Goal: Information Seeking & Learning: Understand process/instructions

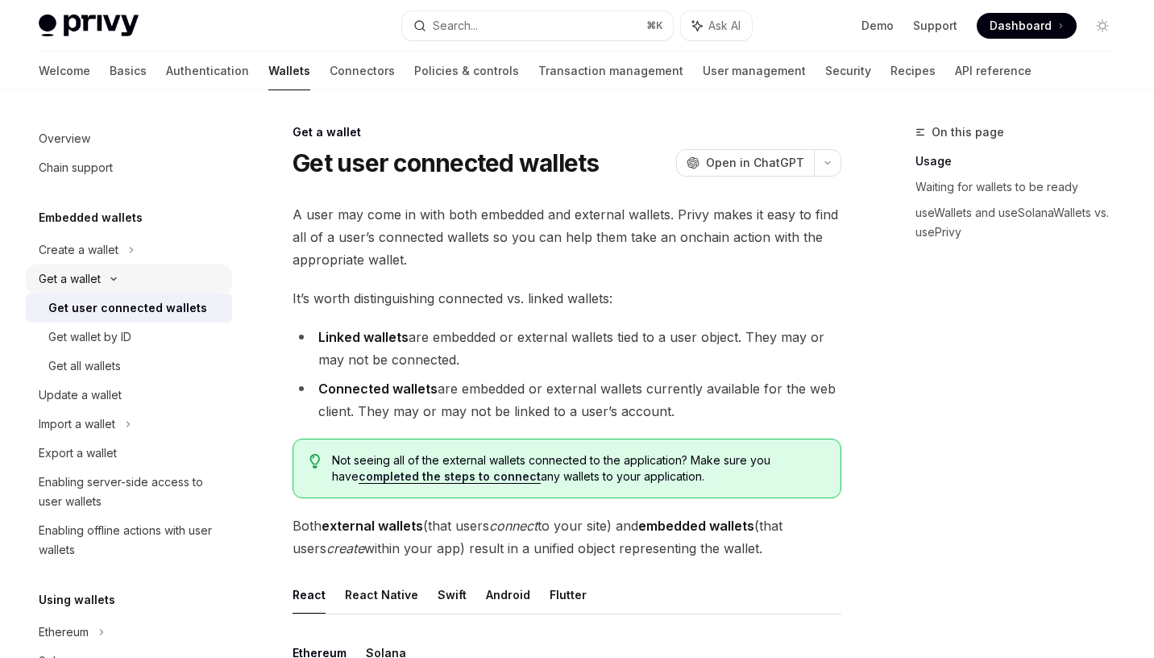
click at [103, 279] on div "Get a wallet" at bounding box center [129, 278] width 206 height 29
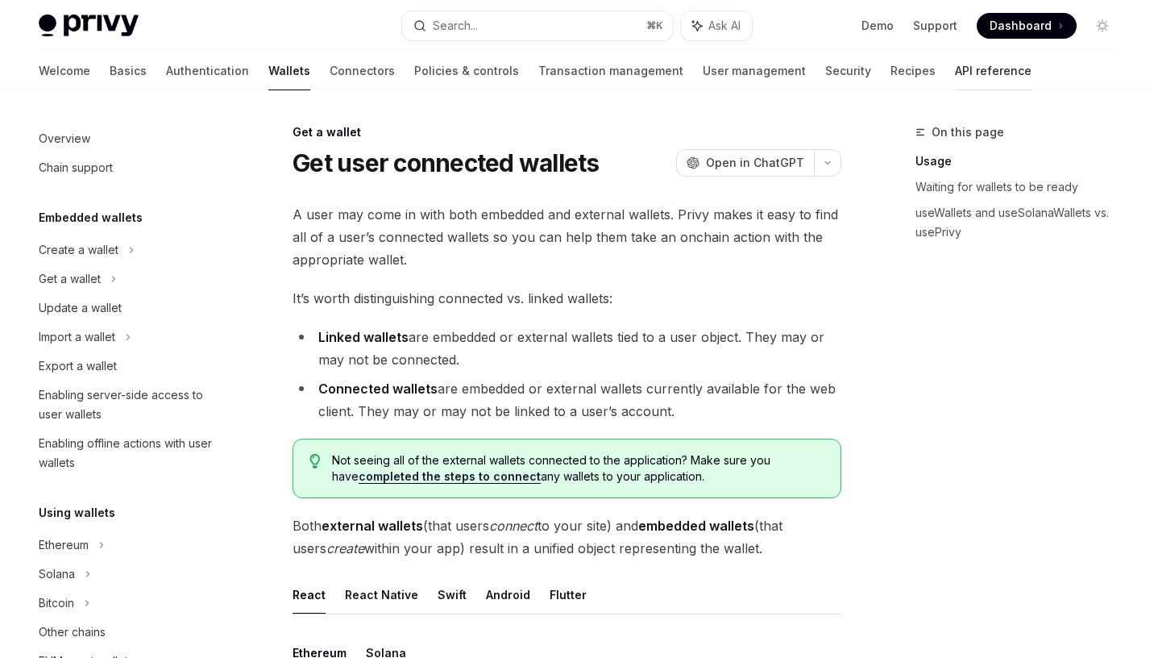
click at [955, 73] on link "API reference" at bounding box center [993, 71] width 77 height 39
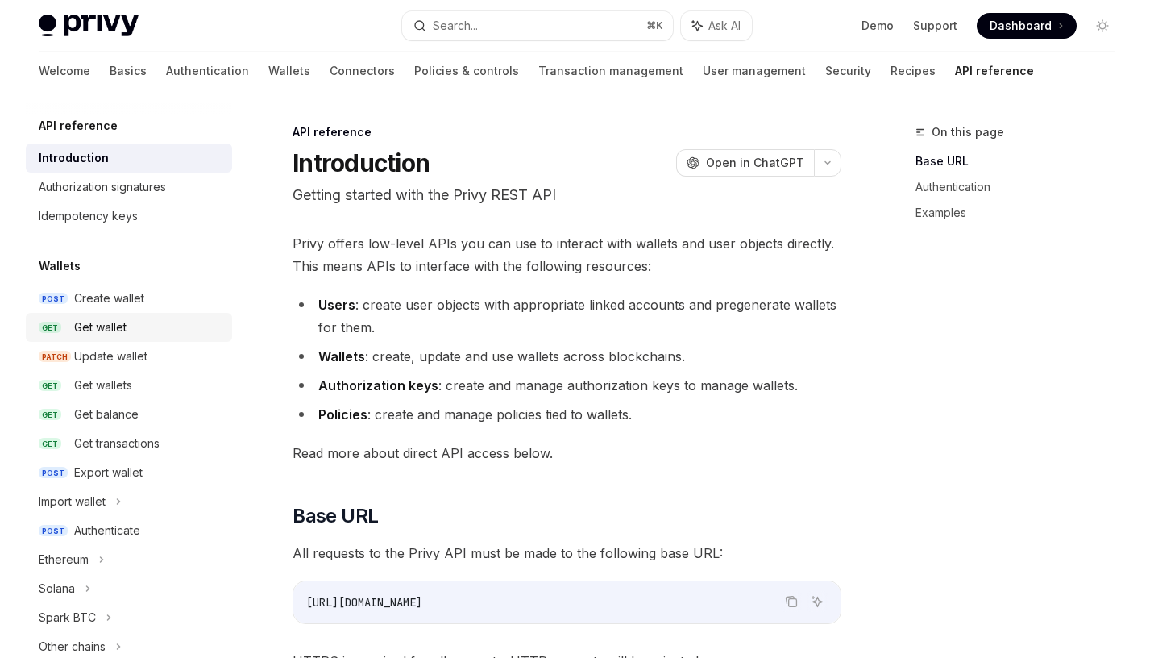
click at [115, 329] on div "Get wallet" at bounding box center [100, 327] width 52 height 19
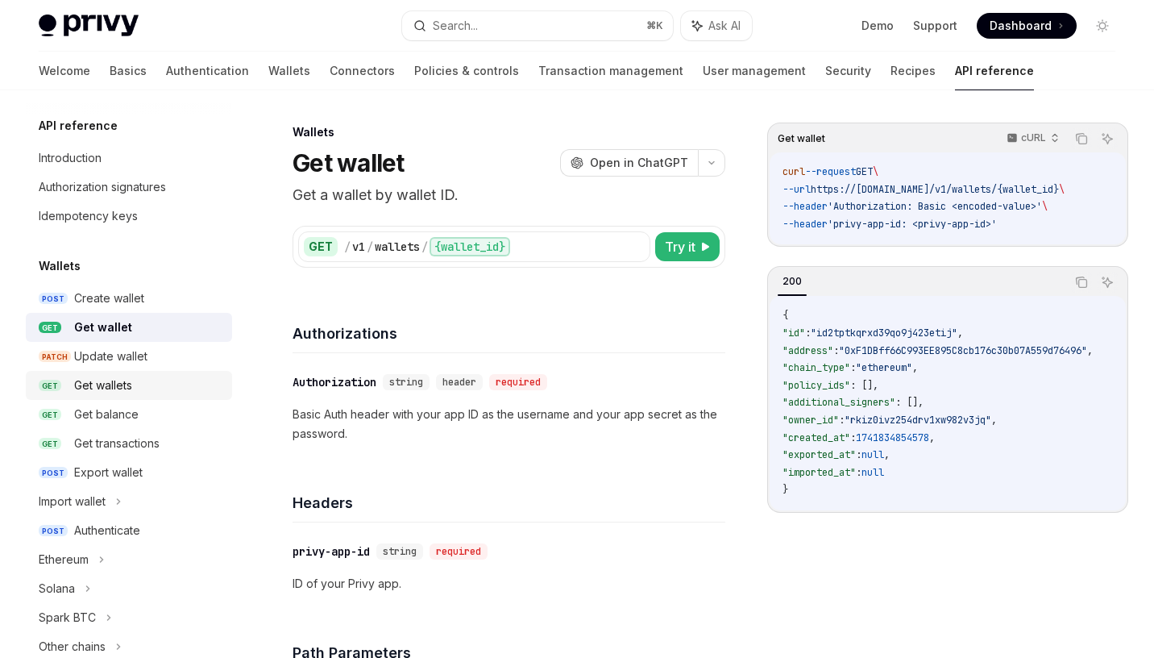
click at [125, 389] on div "Get wallets" at bounding box center [103, 385] width 58 height 19
type textarea "*"
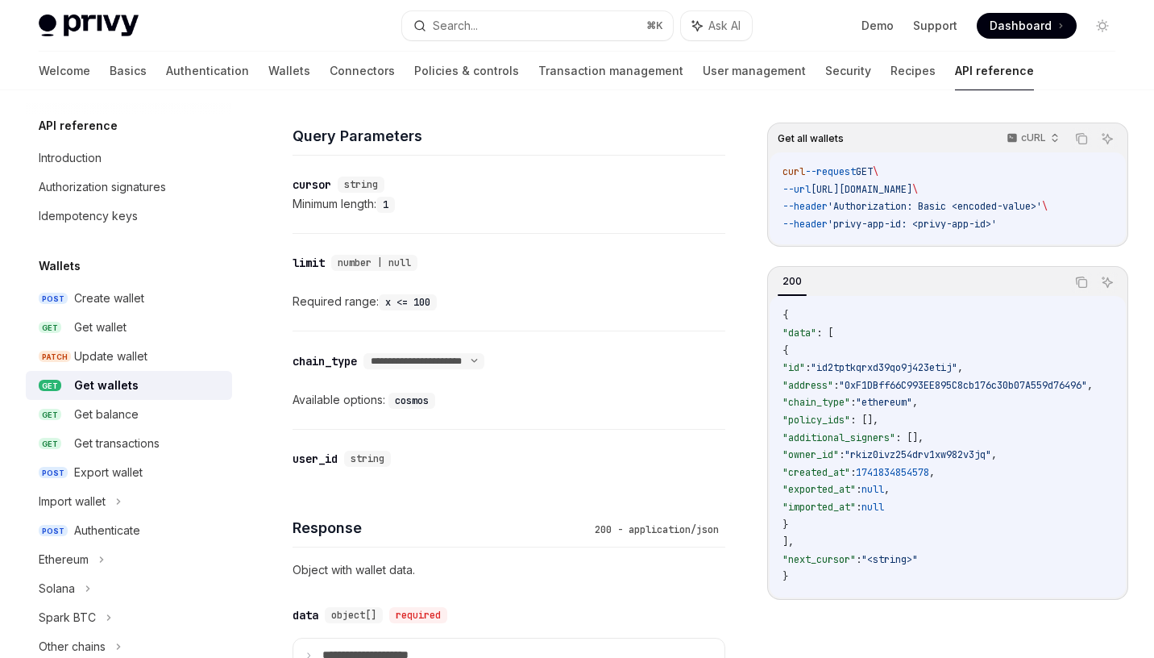
scroll to position [598, 0]
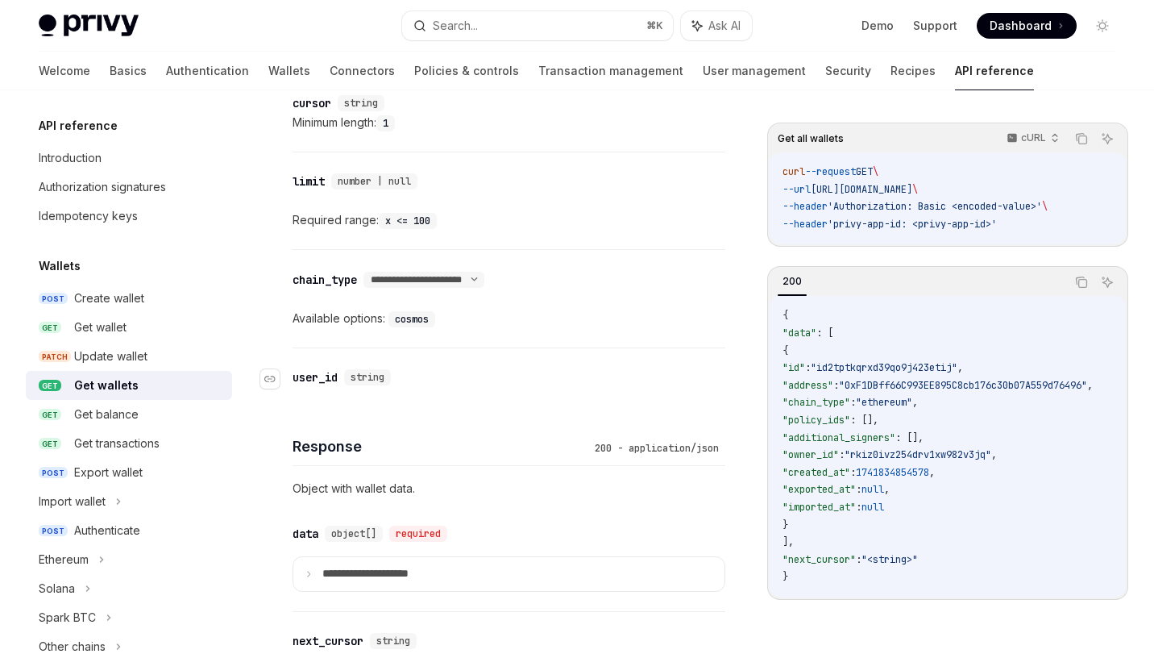
click at [321, 378] on div "user_id" at bounding box center [315, 377] width 45 height 16
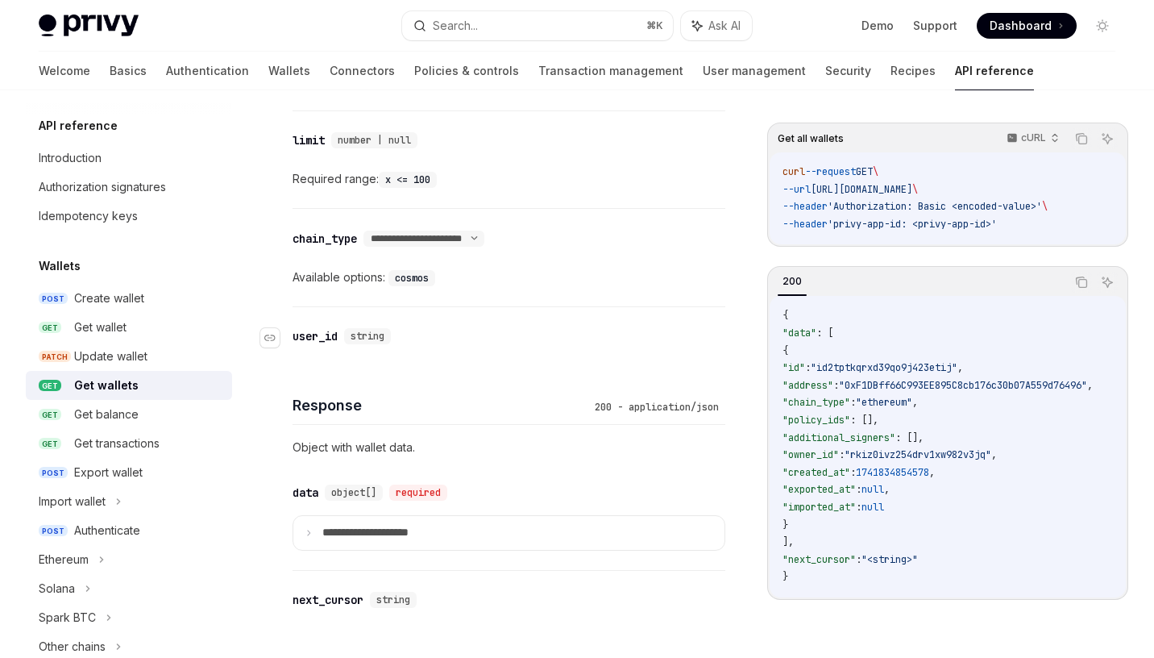
click at [321, 378] on div "**********" at bounding box center [509, 141] width 433 height 974
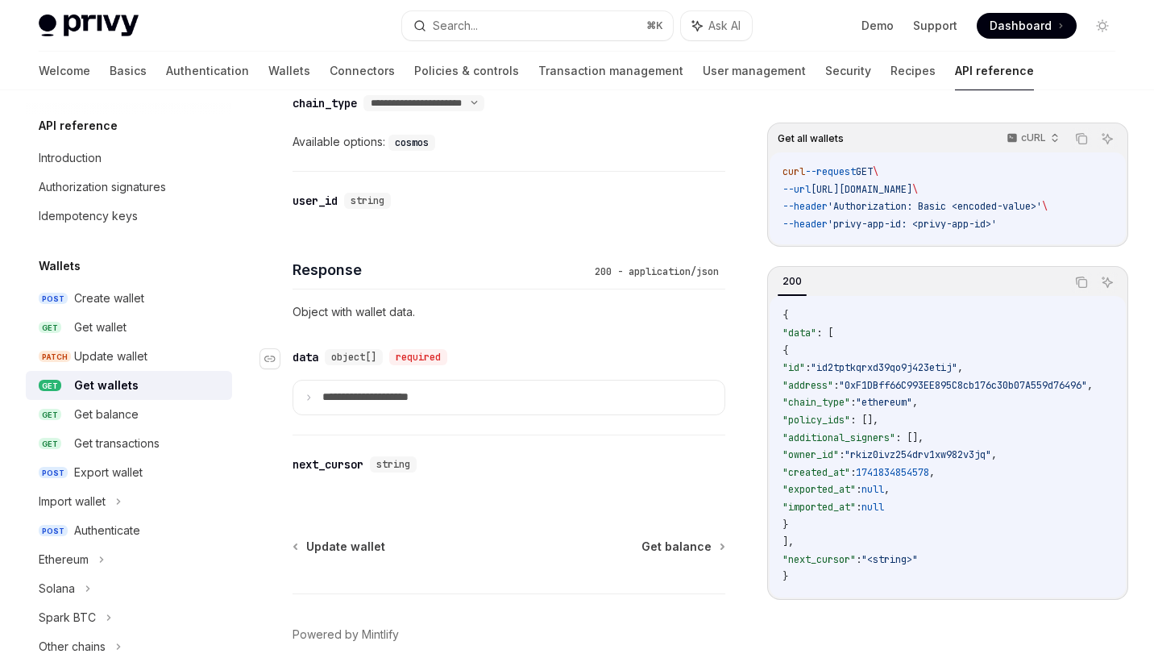
scroll to position [748, 0]
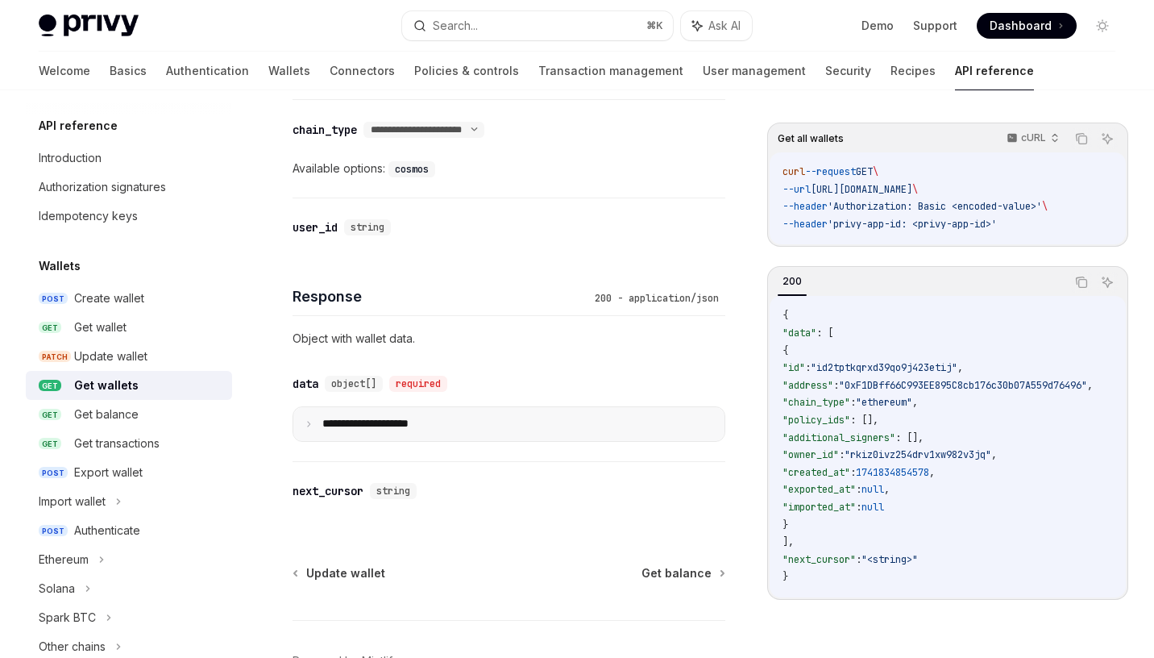
click at [388, 423] on p "**********" at bounding box center [378, 424] width 112 height 15
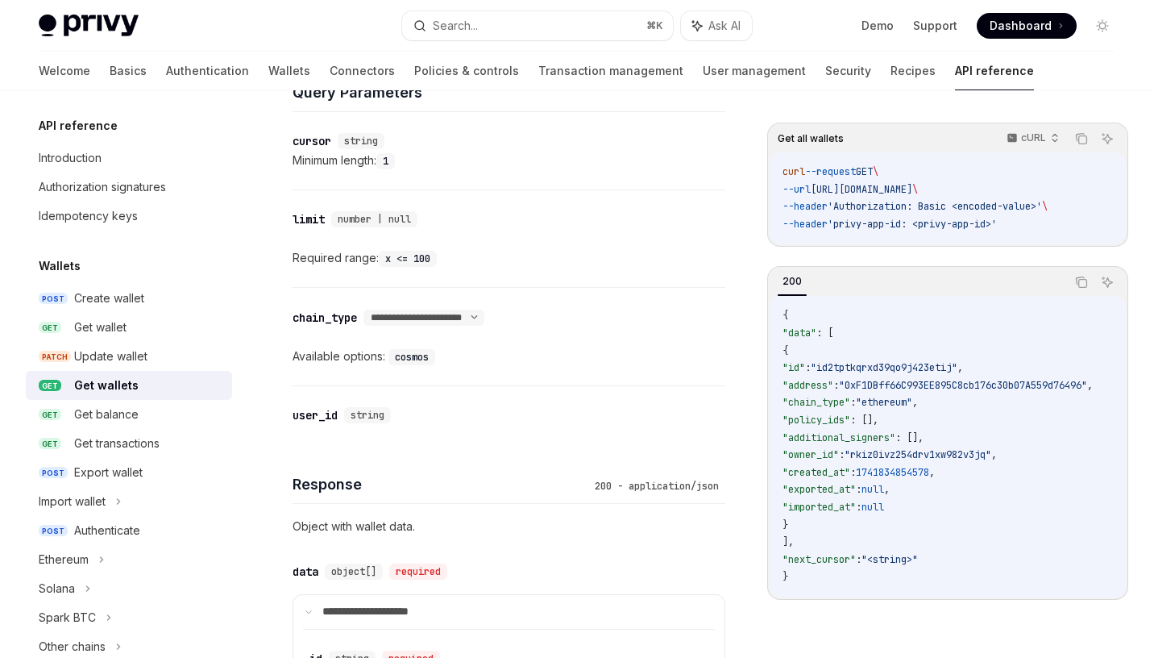
scroll to position [559, 0]
click at [484, 318] on select "**********" at bounding box center [423, 318] width 121 height 13
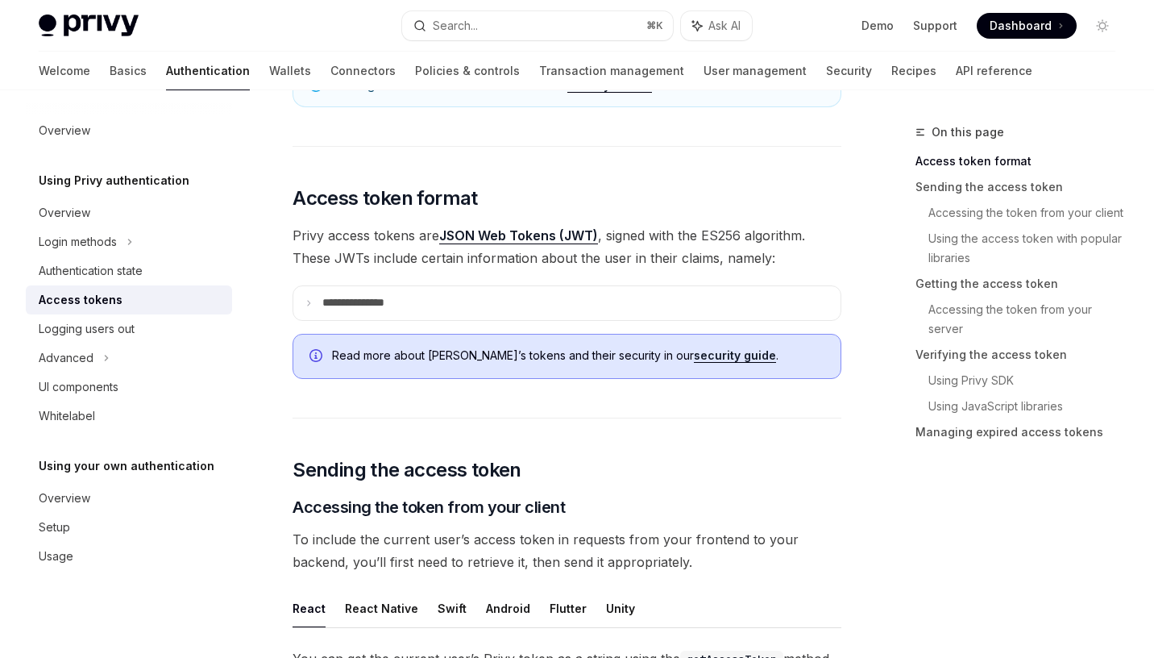
scroll to position [304, 0]
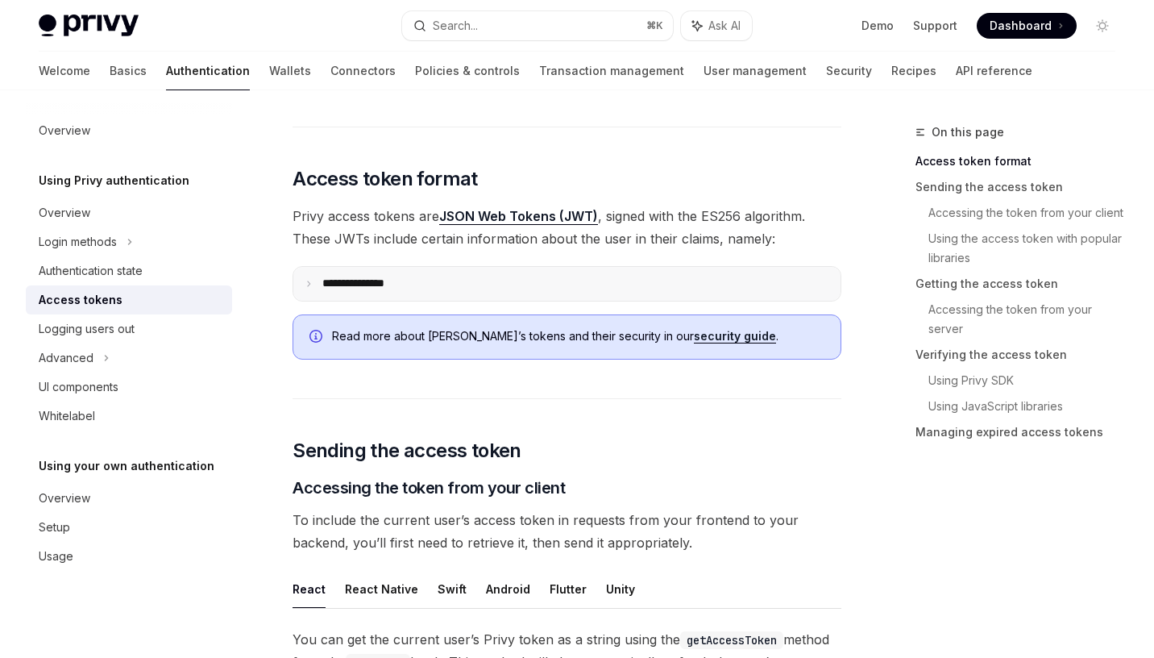
click at [564, 286] on summary "**********" at bounding box center [566, 284] width 547 height 34
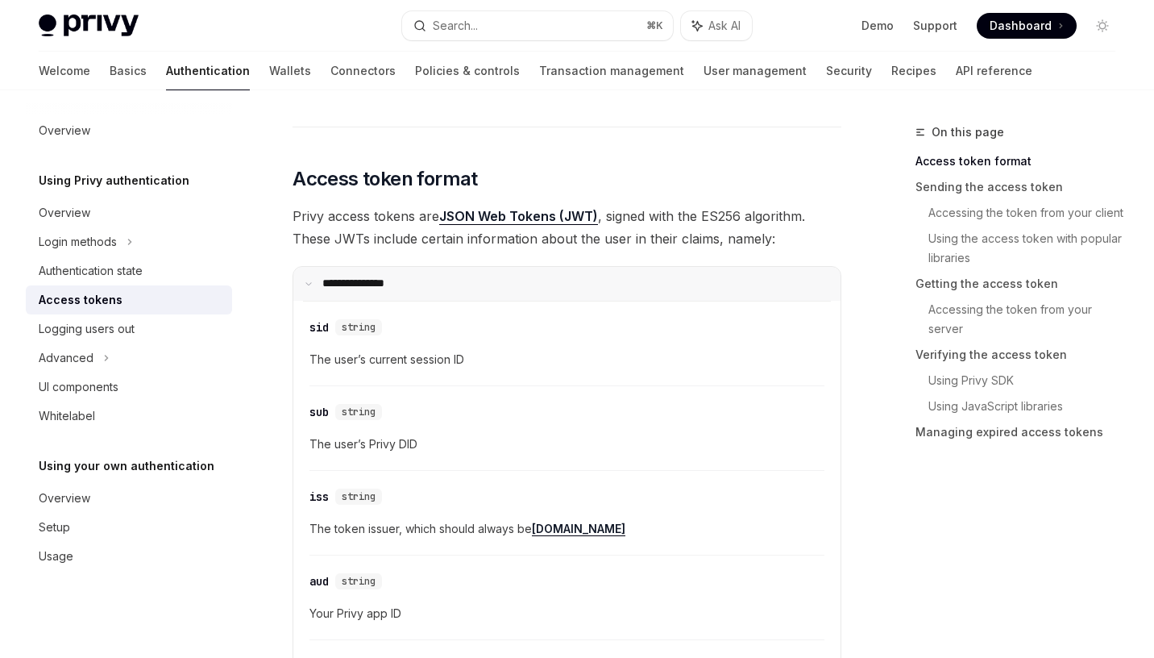
click at [575, 286] on summary "**********" at bounding box center [566, 284] width 547 height 34
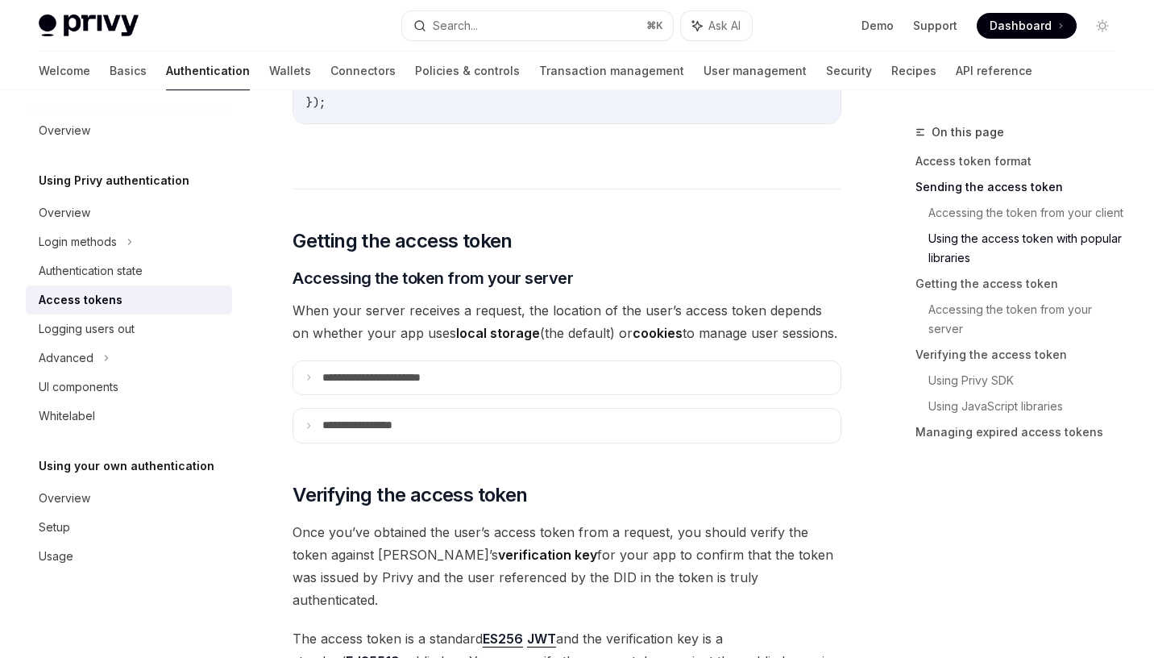
scroll to position [1999, 0]
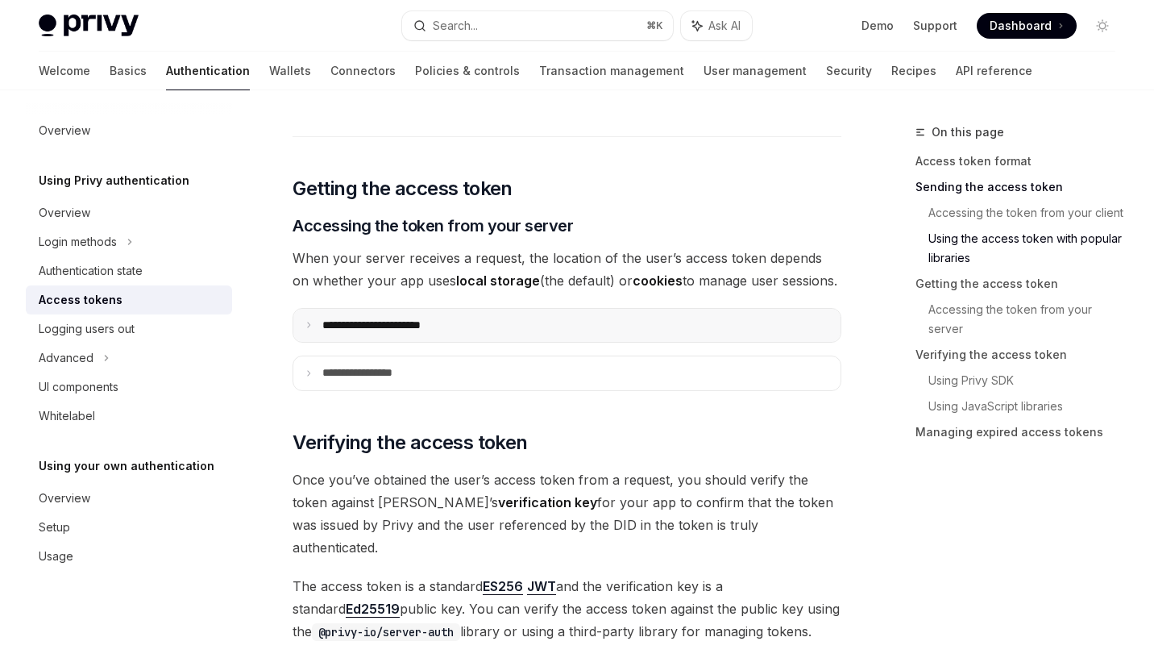
click at [443, 326] on p "**********" at bounding box center [389, 325] width 135 height 15
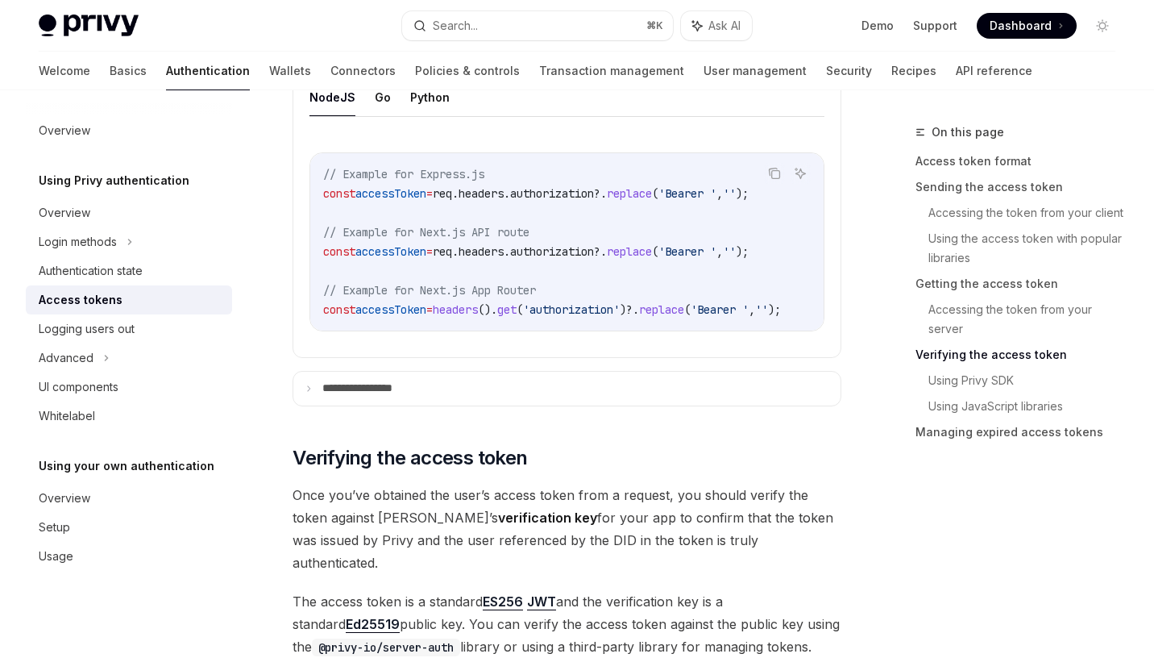
scroll to position [2352, 0]
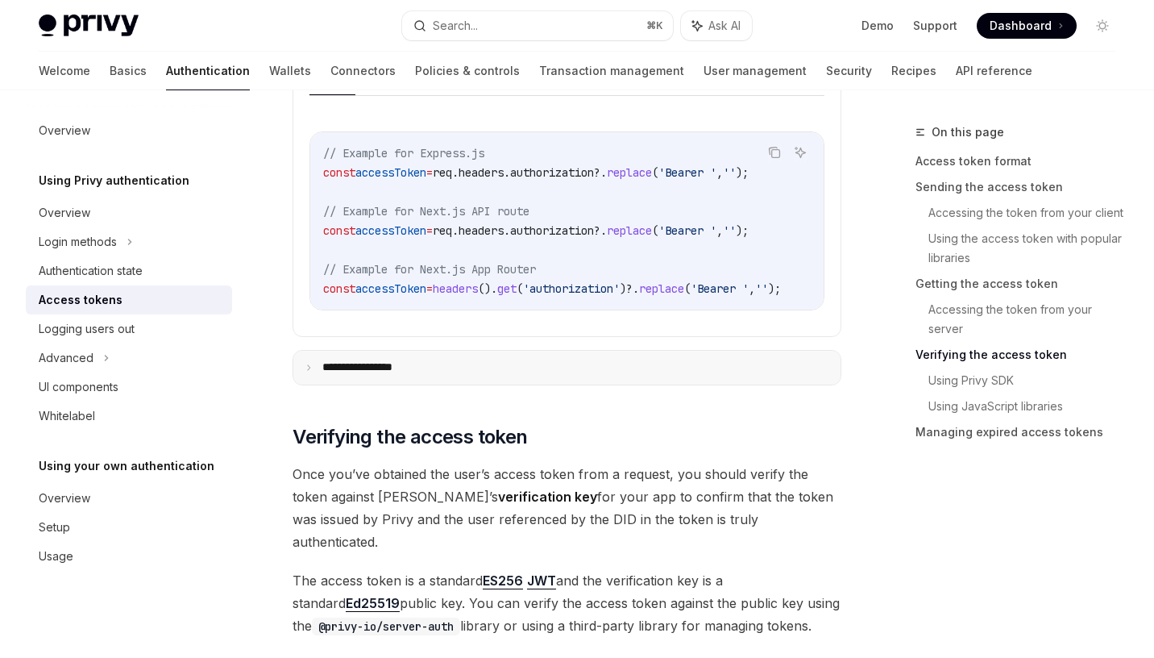
click at [449, 377] on summary "**********" at bounding box center [566, 368] width 547 height 34
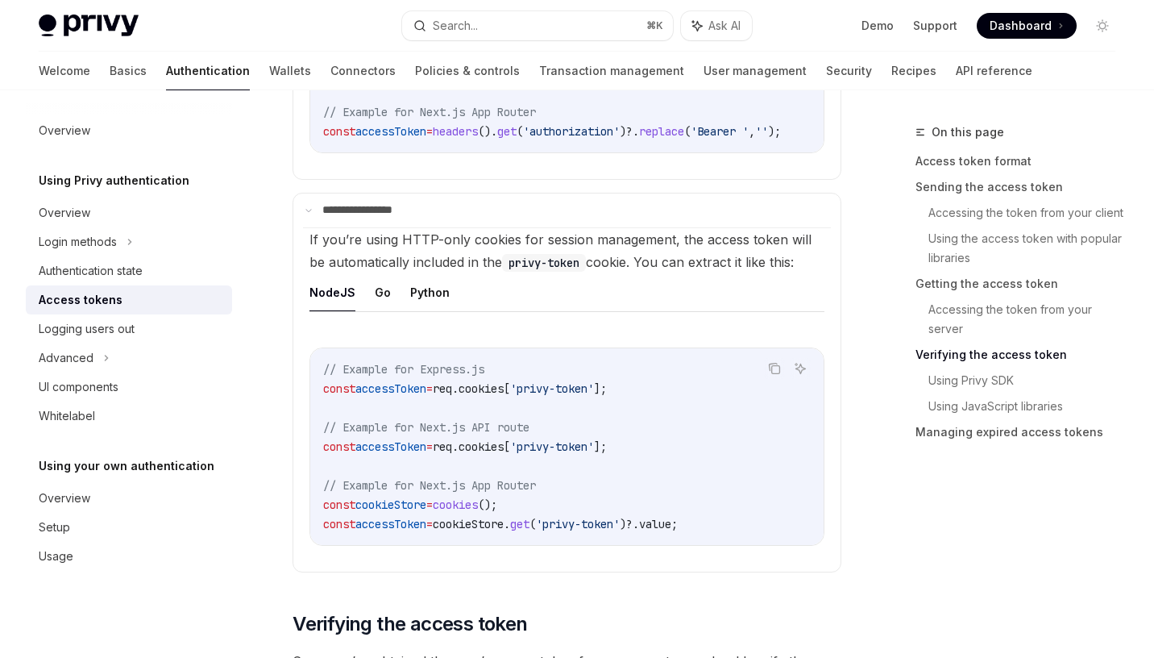
scroll to position [2556, 0]
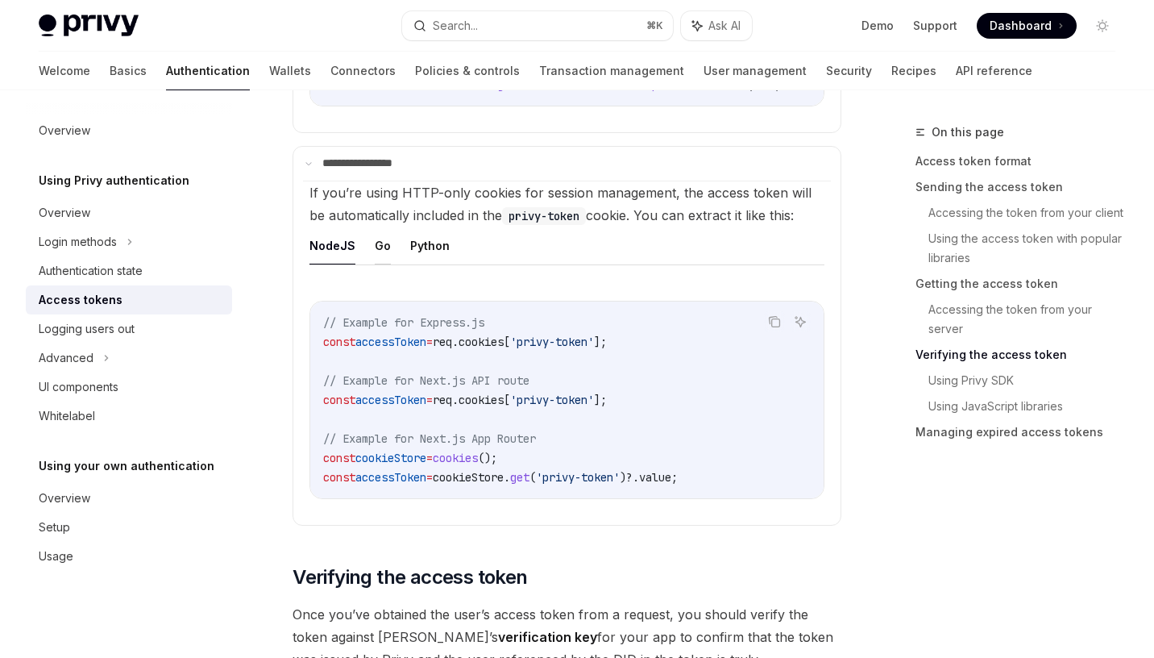
click at [375, 255] on button "Go" at bounding box center [383, 245] width 16 height 38
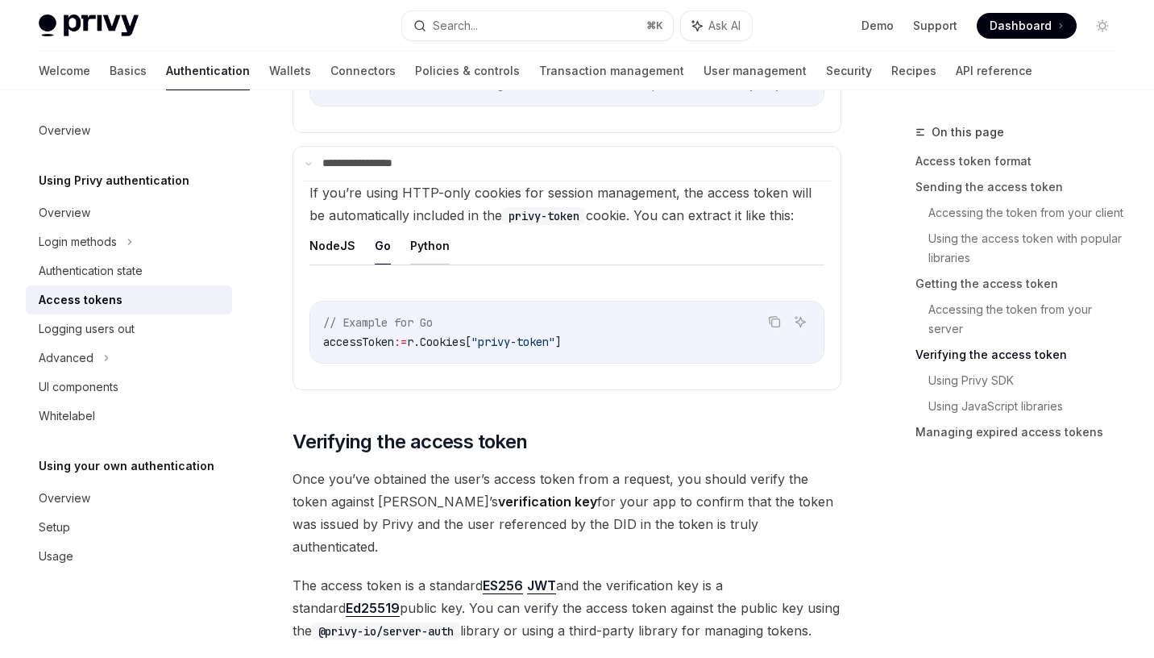
click at [422, 260] on button "Python" at bounding box center [429, 245] width 39 height 38
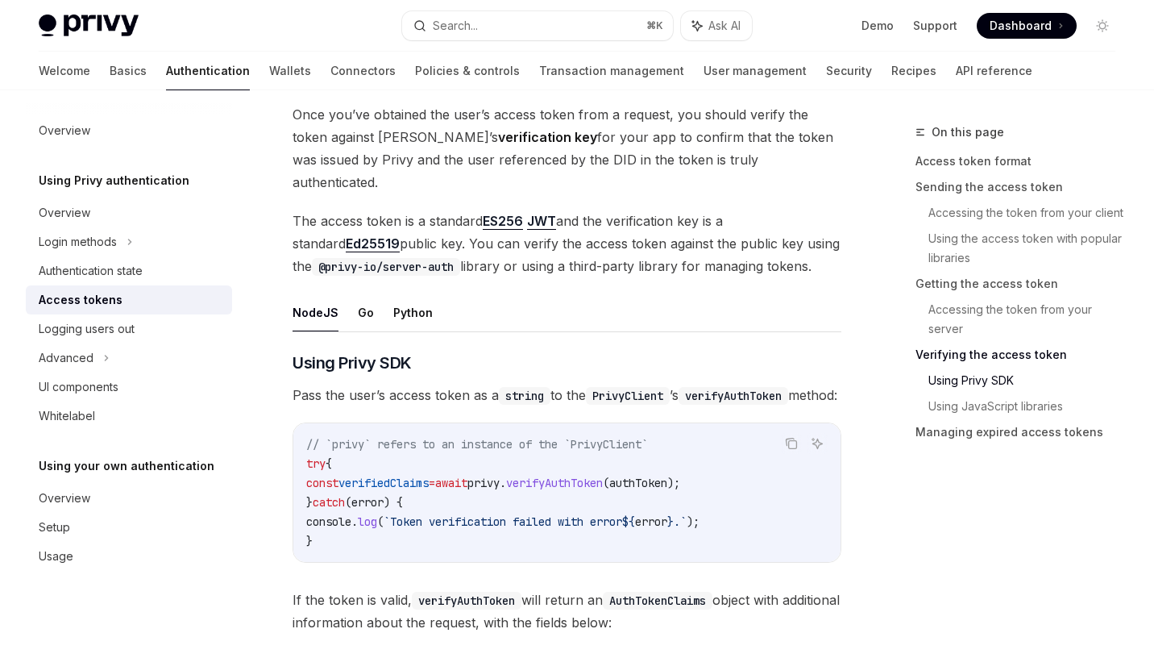
scroll to position [2921, 0]
click at [365, 293] on button "Go" at bounding box center [366, 312] width 16 height 38
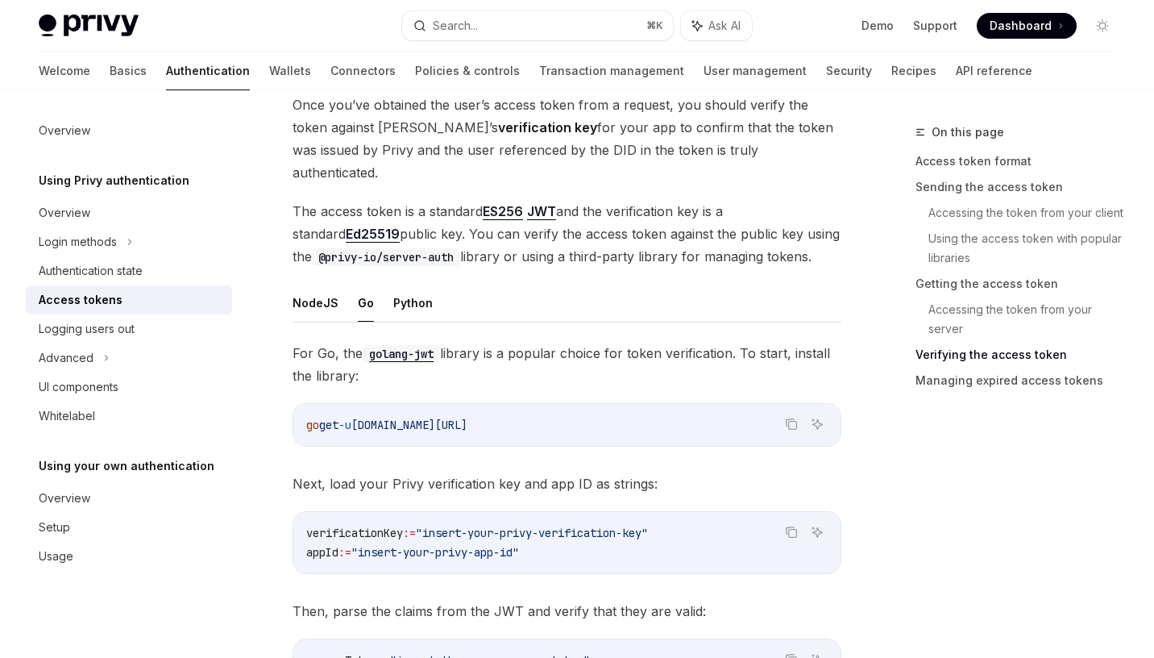
scroll to position [2934, 0]
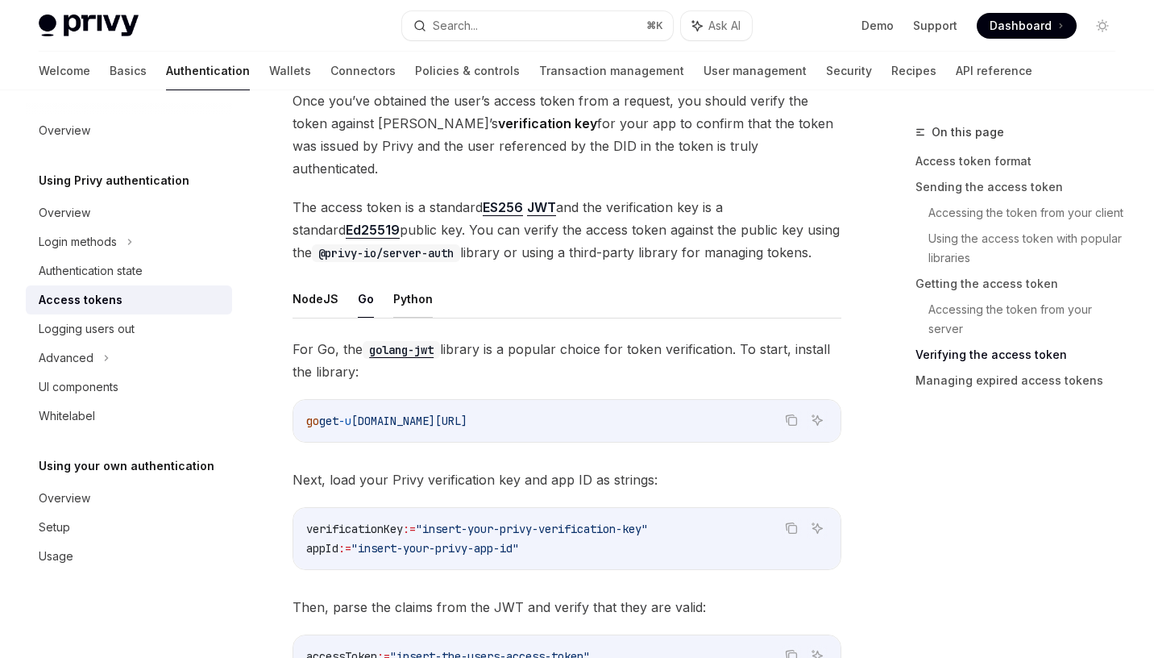
click at [414, 282] on button "Python" at bounding box center [412, 299] width 39 height 38
type textarea "*"
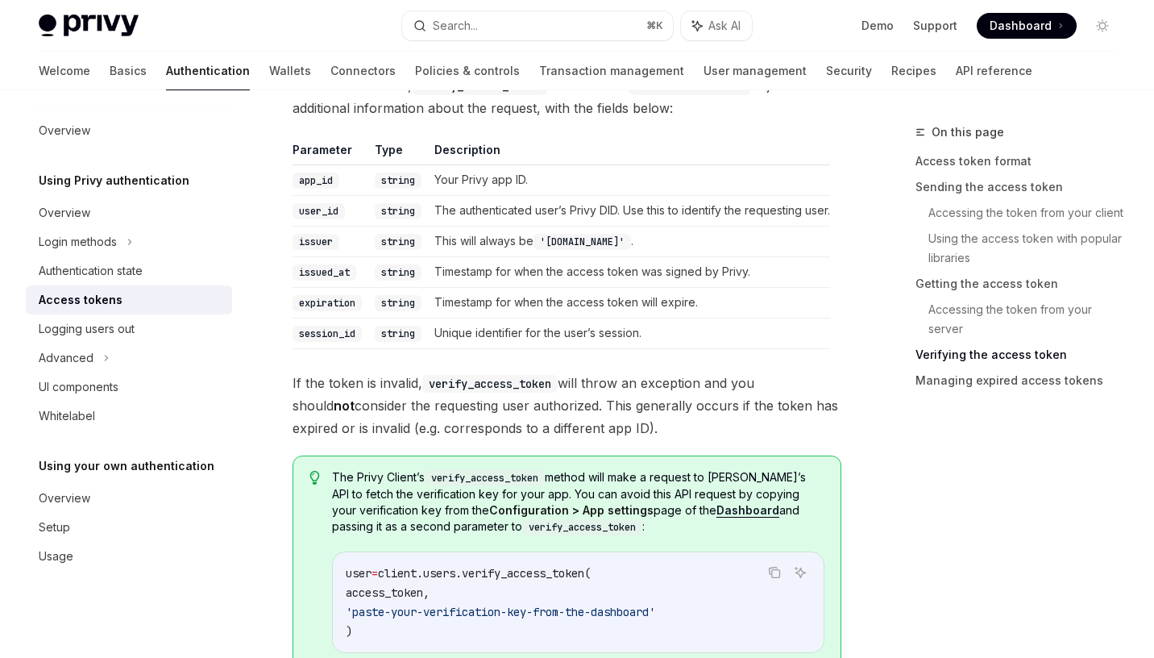
scroll to position [3462, 0]
click at [113, 355] on div "Advanced" at bounding box center [129, 357] width 206 height 29
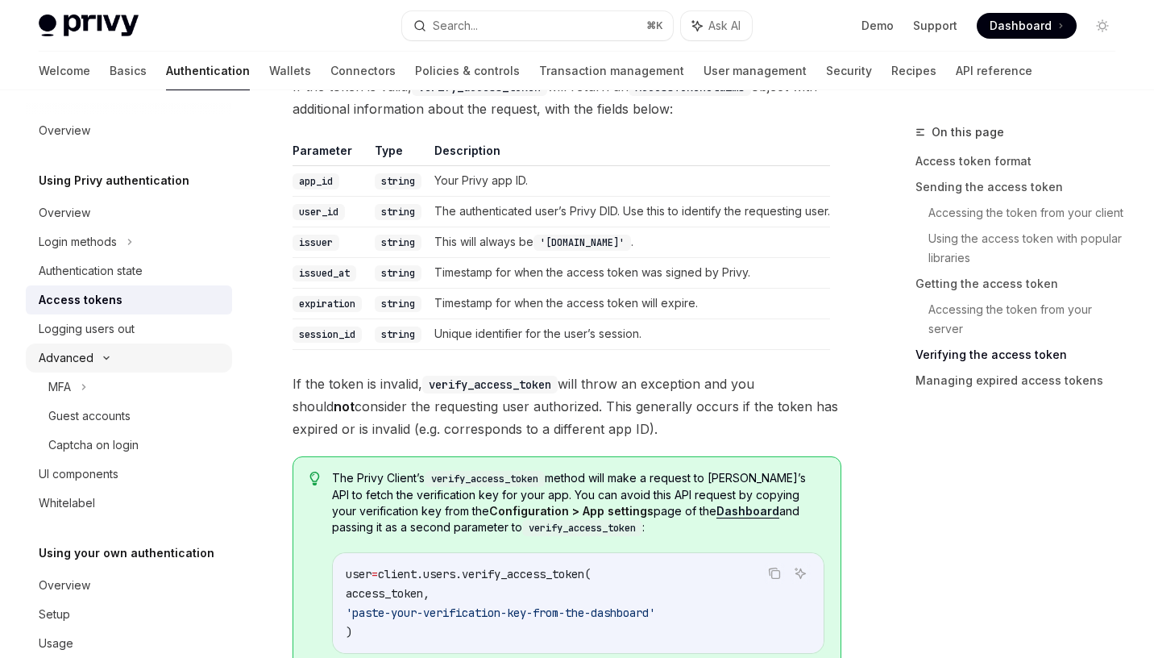
click at [100, 356] on icon at bounding box center [106, 358] width 19 height 6
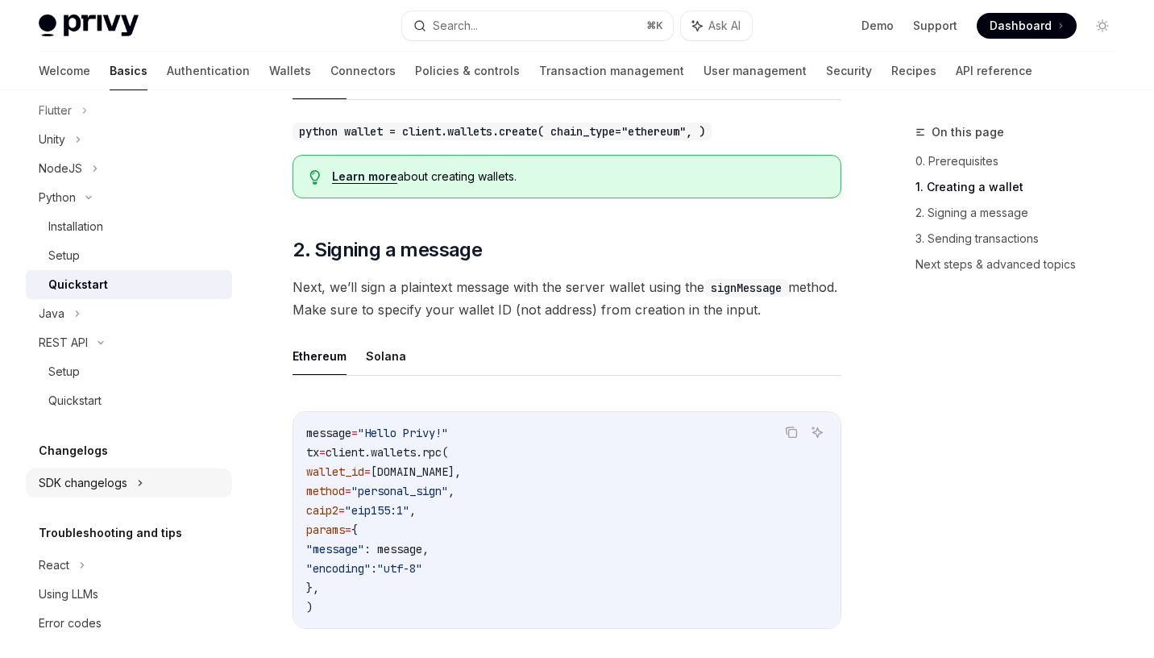
scroll to position [345, 0]
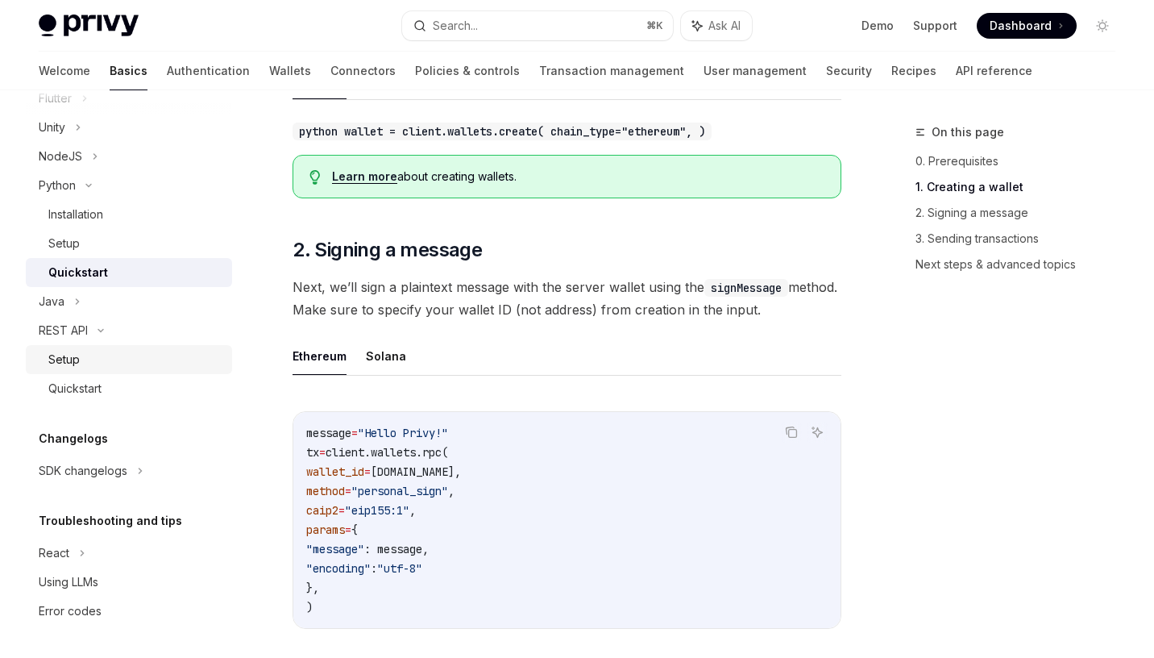
click at [94, 363] on div "Setup" at bounding box center [135, 359] width 174 height 19
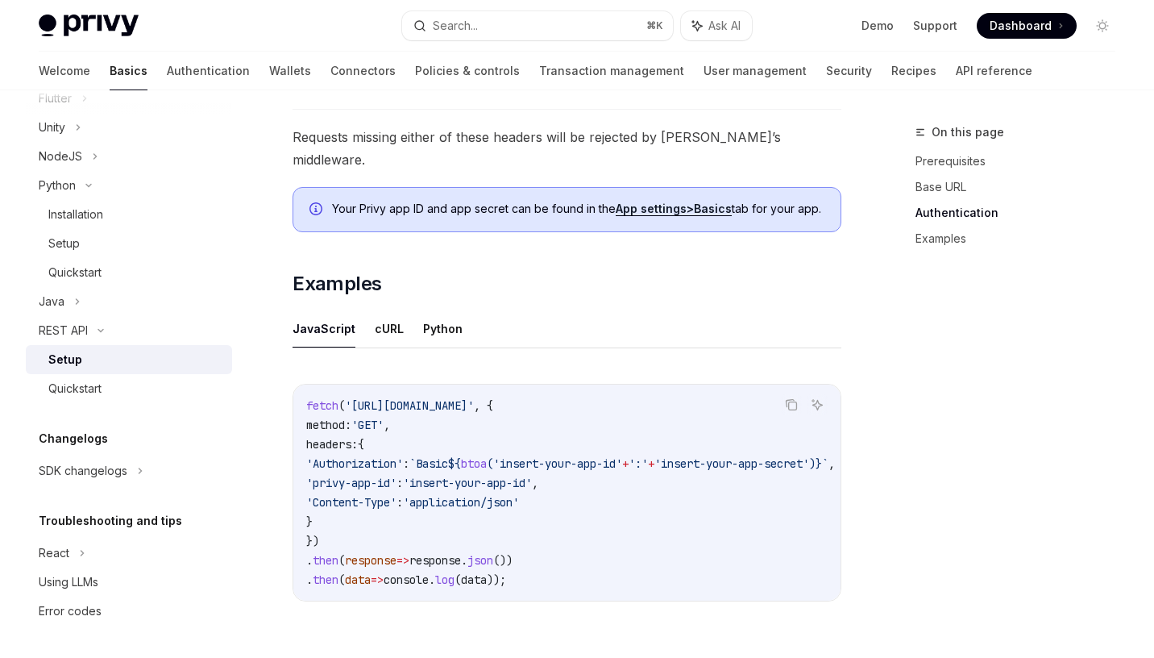
scroll to position [806, 0]
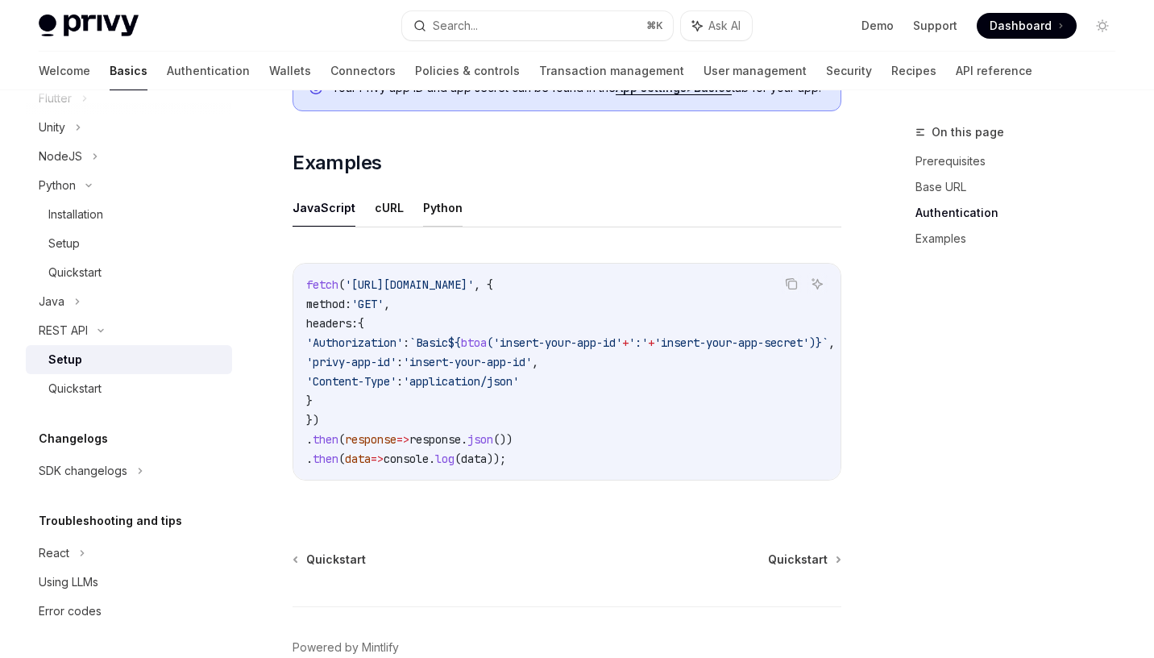
click at [438, 213] on button "Python" at bounding box center [442, 208] width 39 height 38
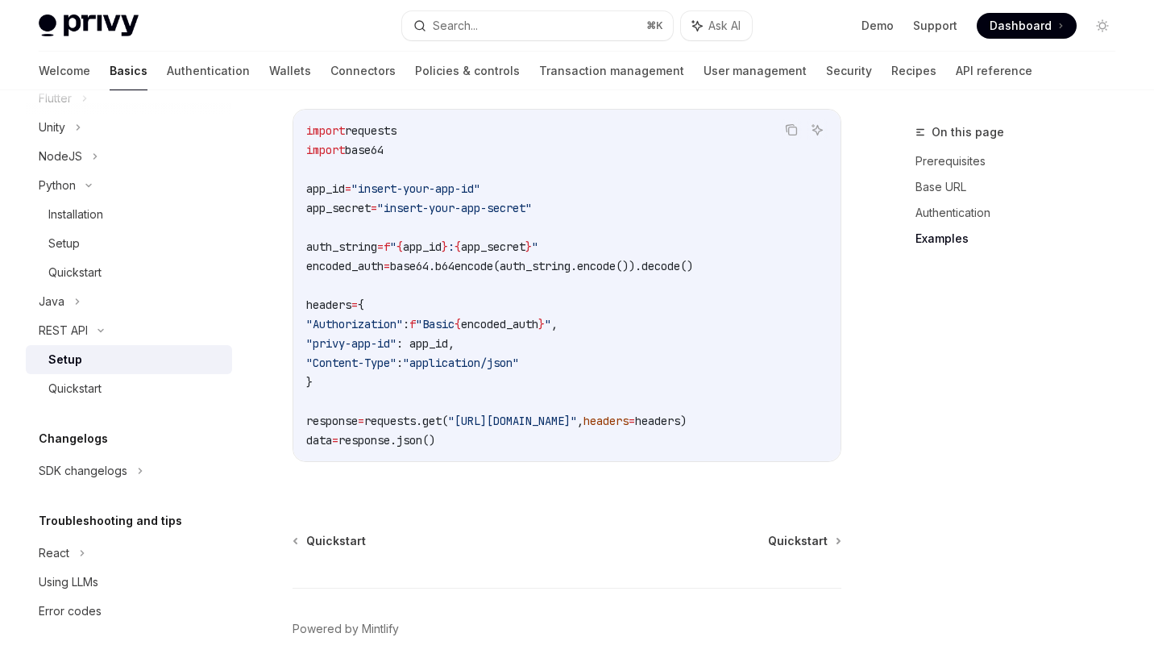
scroll to position [1028, 0]
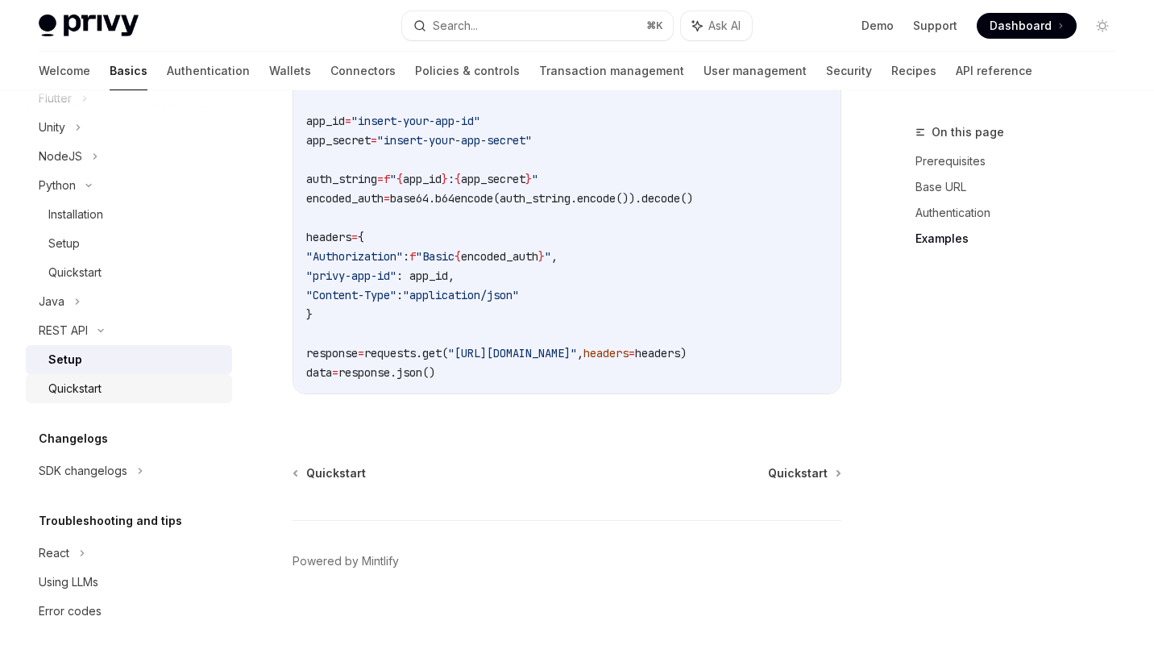
click at [76, 383] on div "Quickstart" at bounding box center [74, 388] width 53 height 19
type textarea "*"
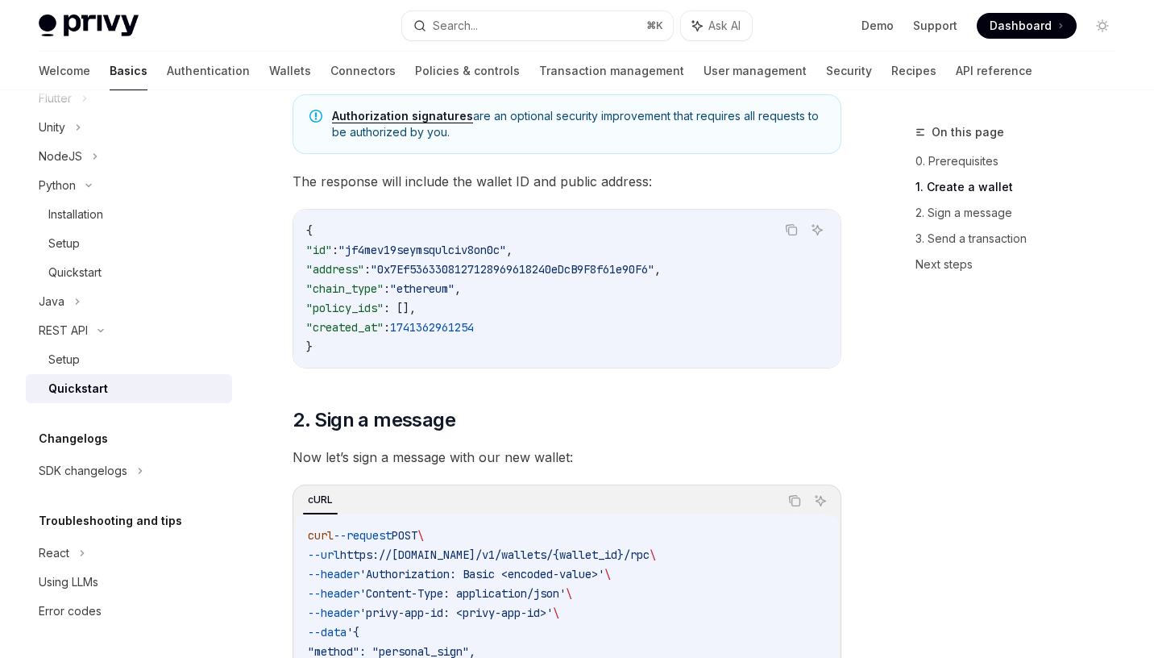
scroll to position [575, 0]
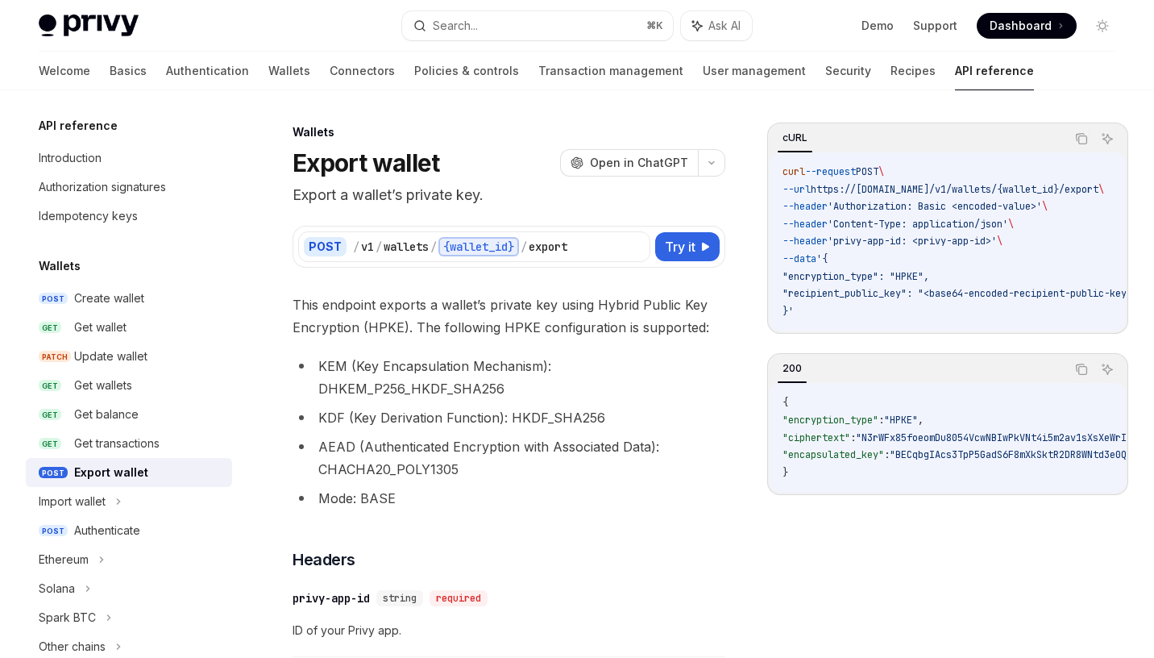
scroll to position [63, 0]
